Goal: Feedback & Contribution: Submit feedback/report problem

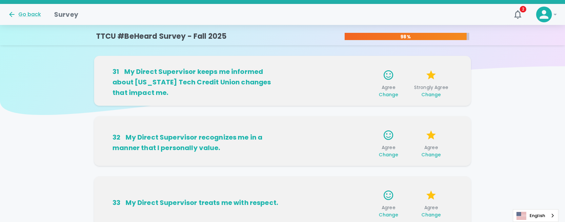
scroll to position [458, 0]
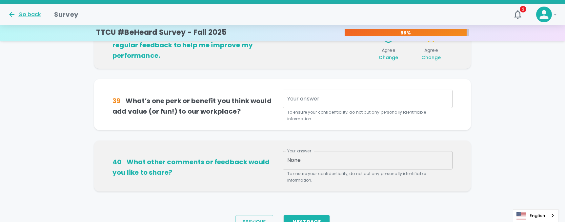
click at [295, 107] on div "x Your answer" at bounding box center [368, 99] width 170 height 18
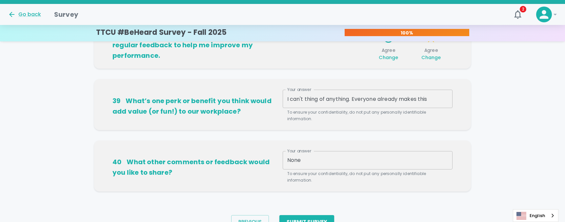
click at [212, 56] on h6 "38 My Direct Supervisor provides me with regular feedback to help me improve my…" at bounding box center [197, 44] width 170 height 31
click at [444, 100] on textarea "I can't thing of anything. Everyone already makes this" at bounding box center [367, 99] width 161 height 8
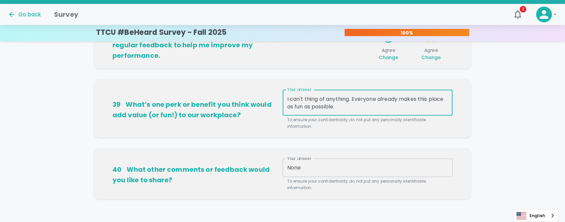
click at [316, 98] on textarea "I can't thing of anything. Everyone already makes this place as fun as possible." at bounding box center [367, 102] width 161 height 15
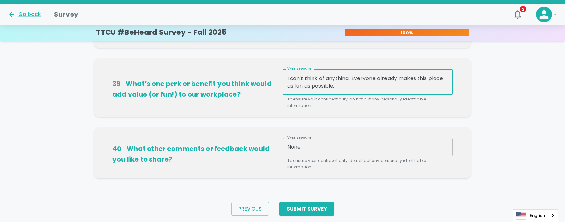
scroll to position [498, 0]
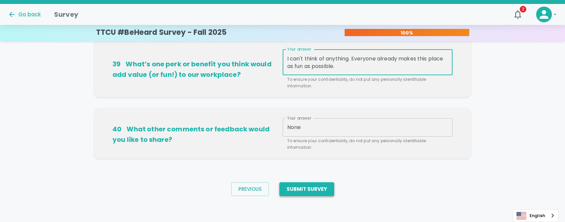
type textarea "I can't think of anything. Everyone already makes this place as fun as possible."
click at [324, 185] on button "Submit Survey" at bounding box center [306, 189] width 55 height 14
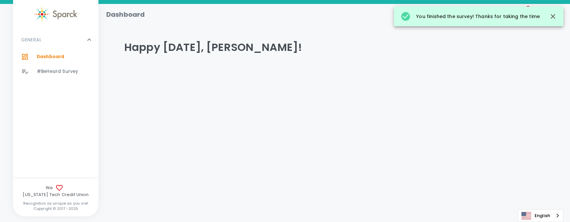
click at [142, 54] on h4 "Happy [DATE], [PERSON_NAME]!" at bounding box center [334, 47] width 420 height 13
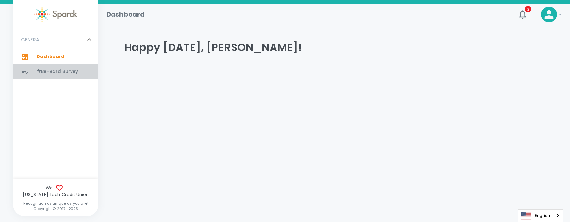
click at [61, 73] on span "#BeHeard Survey" at bounding box center [57, 71] width 41 height 7
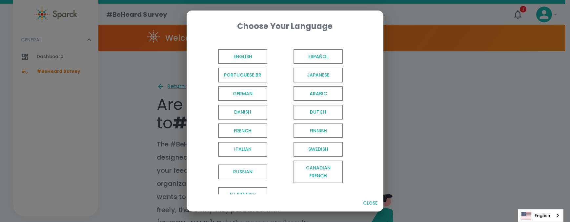
click at [154, 94] on div "Choose Your Language English Español Portuguese BR Japanese German Arabic Danis…" at bounding box center [285, 111] width 570 height 222
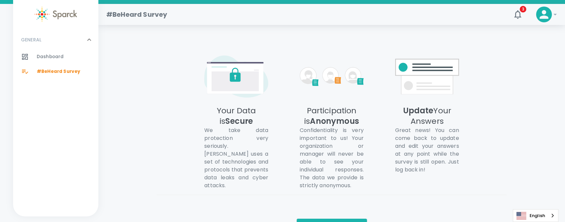
scroll to position [376, 0]
